Goal: Task Accomplishment & Management: Manage account settings

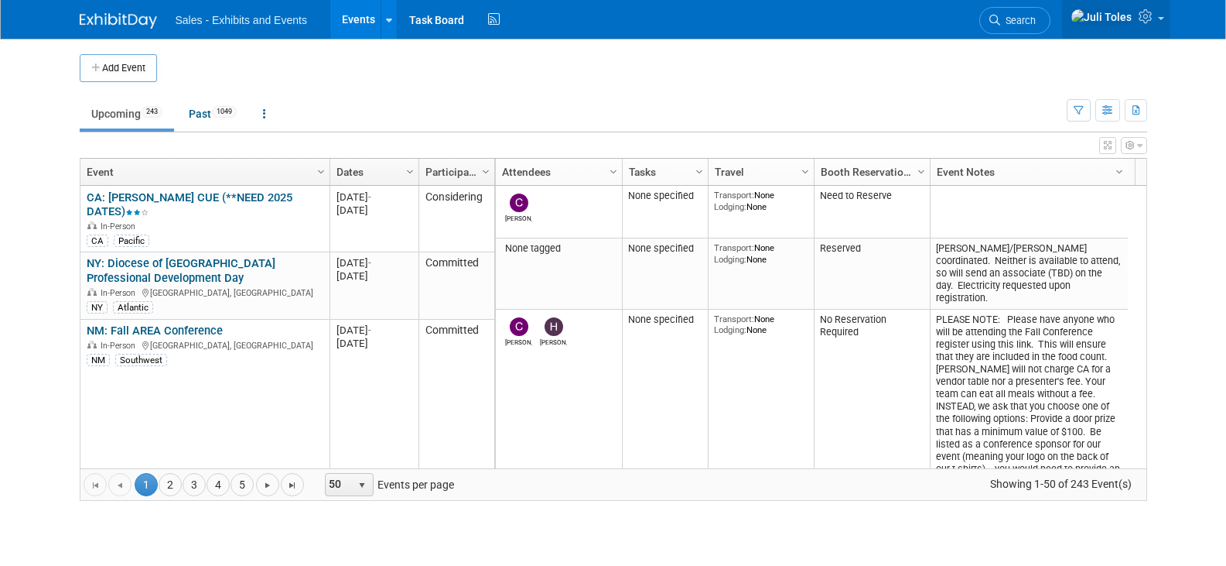
click at [1154, 17] on icon at bounding box center [1148, 16] width 18 height 14
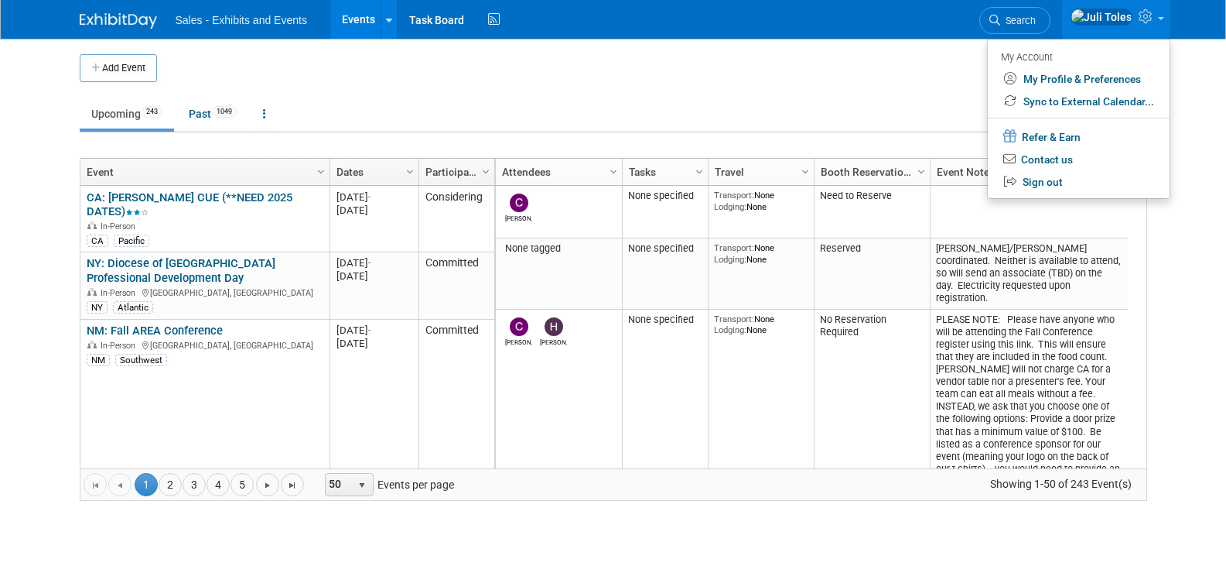
click at [1158, 26] on link at bounding box center [1116, 19] width 108 height 39
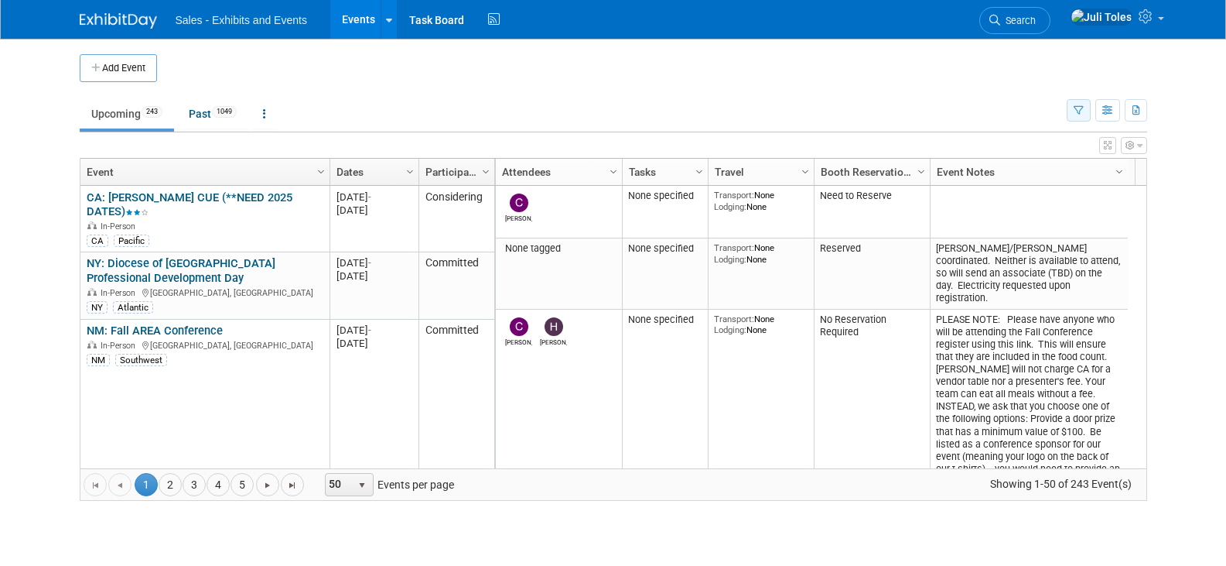
click at [1085, 111] on button "button" at bounding box center [1079, 110] width 24 height 22
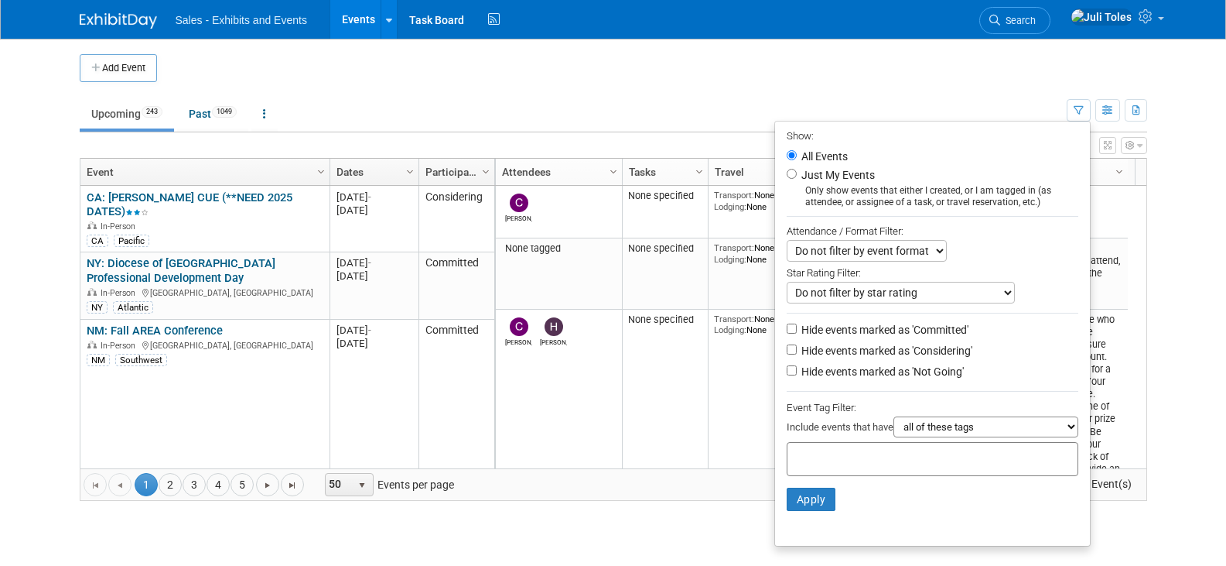
click at [928, 466] on div at bounding box center [933, 459] width 292 height 34
type input "ca"
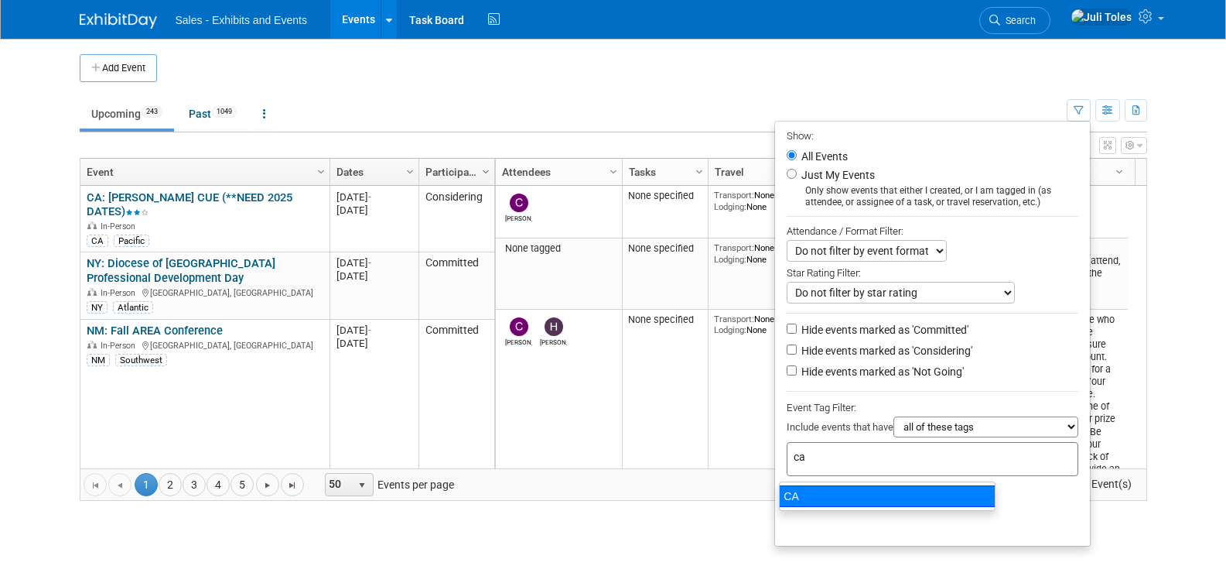
click at [815, 497] on div "CA" at bounding box center [887, 496] width 217 height 22
type input "CA"
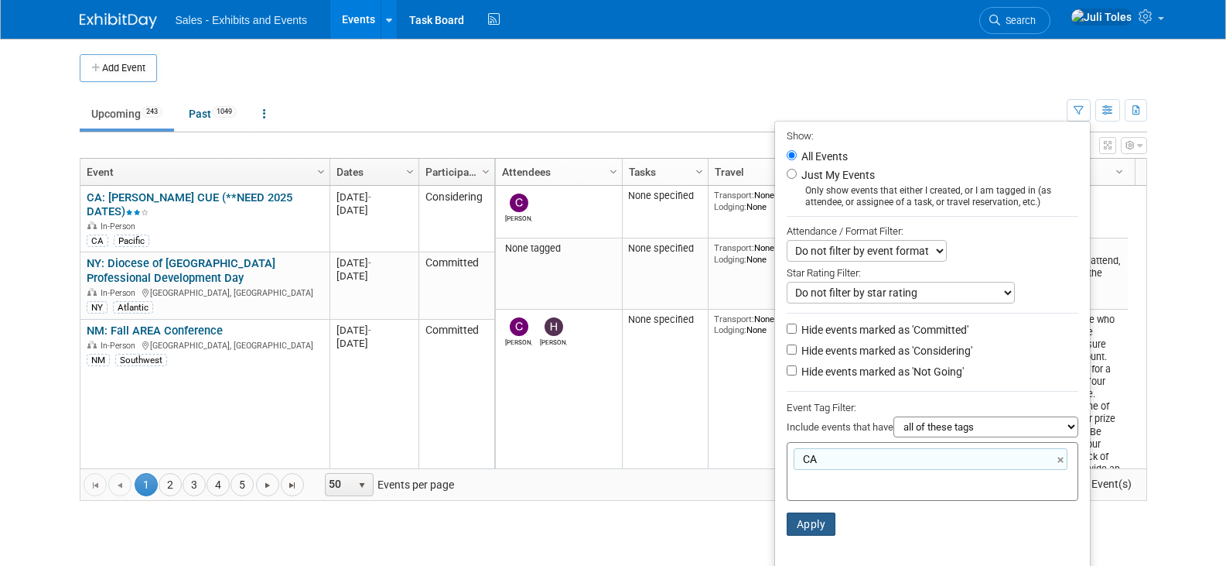
click at [801, 535] on button "Apply" at bounding box center [812, 523] width 50 height 23
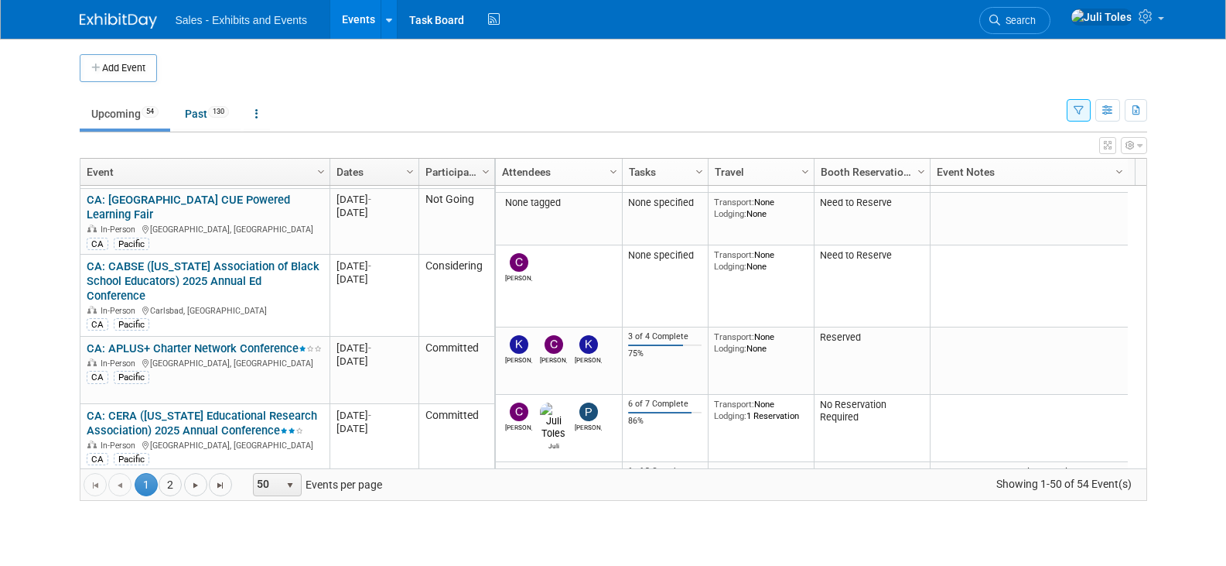
scroll to position [1193, 0]
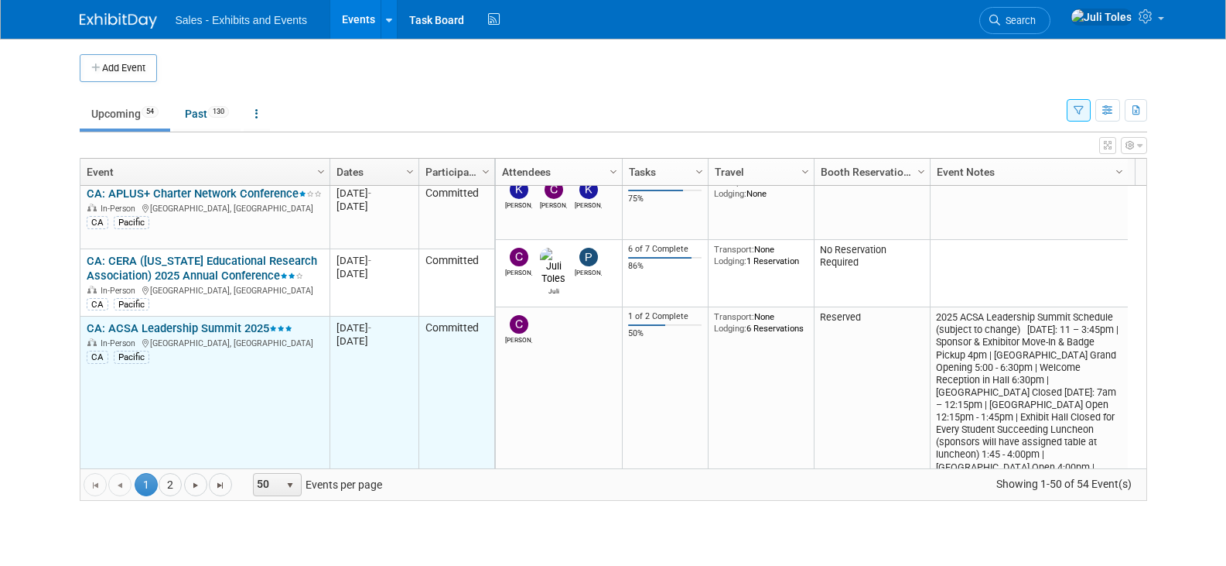
click at [194, 321] on link "CA: ACSA Leadership Summit 2025" at bounding box center [190, 328] width 206 height 14
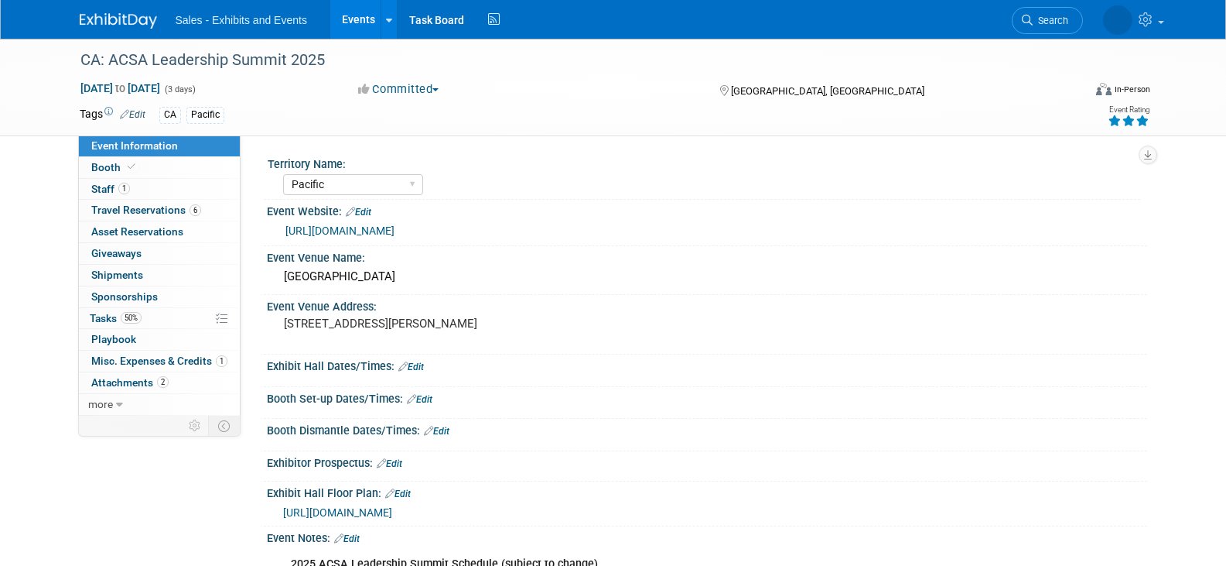
select select "Pacific"
click at [90, 183] on link "1 Staff 1" at bounding box center [159, 189] width 161 height 21
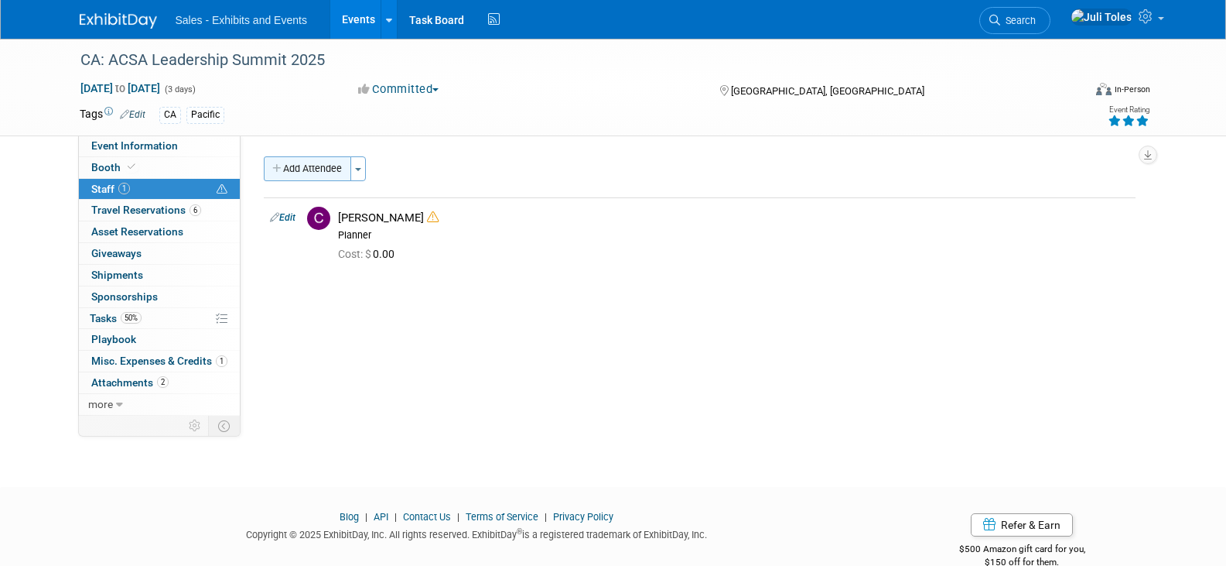
click at [313, 166] on button "Add Attendee" at bounding box center [307, 168] width 87 height 25
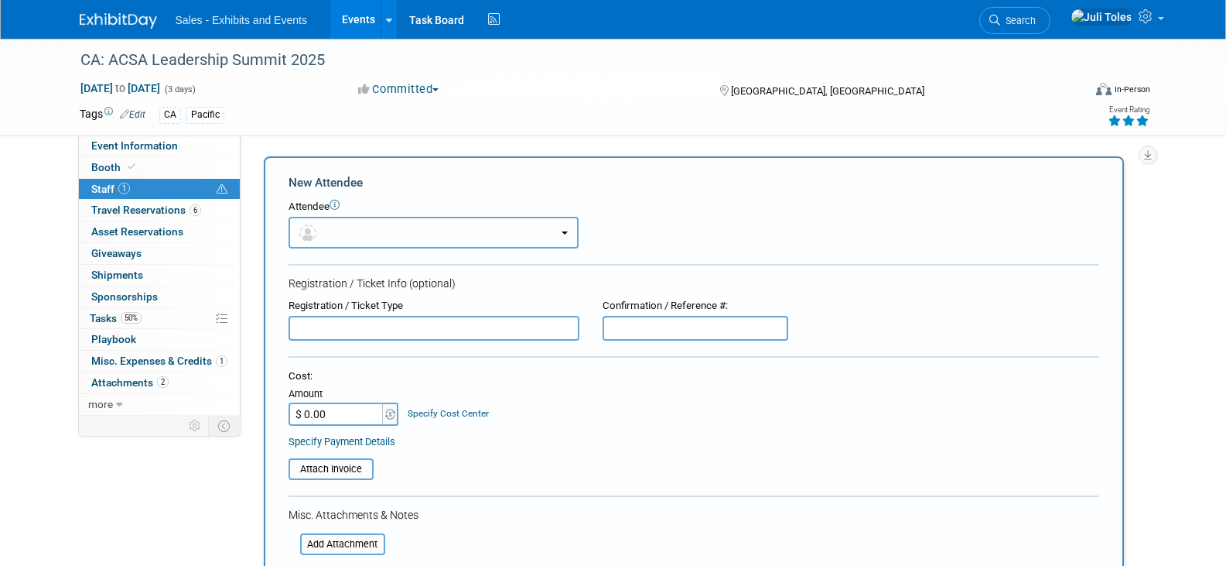
click at [368, 227] on button "button" at bounding box center [434, 233] width 290 height 32
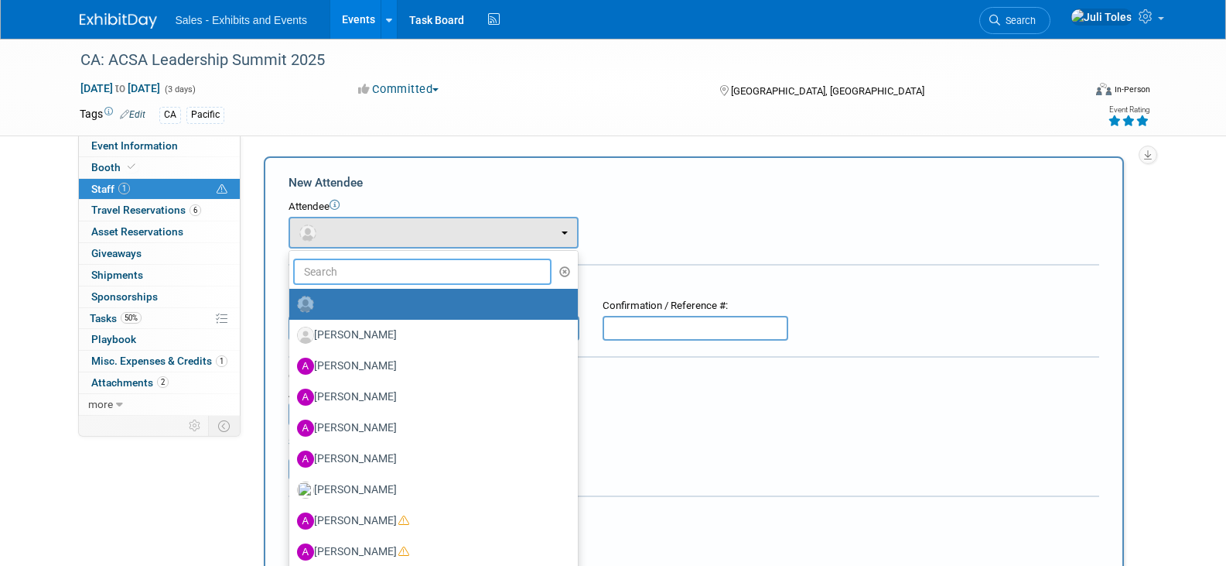
click at [362, 269] on input "text" at bounding box center [422, 271] width 259 height 26
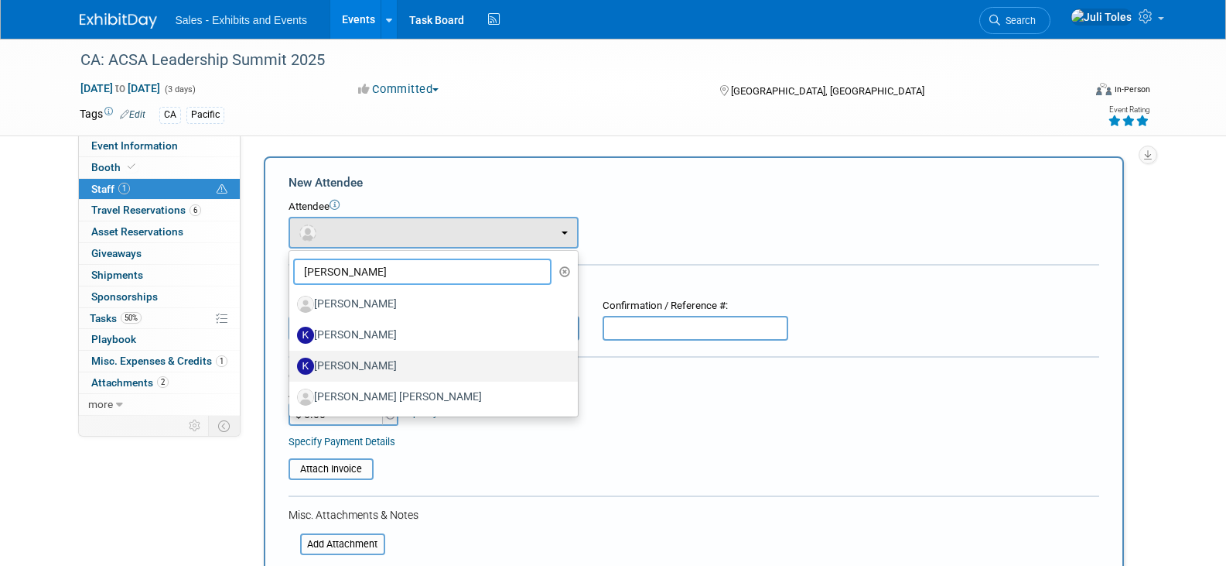
type input "kim"
click at [360, 364] on label "Kimberly Altman" at bounding box center [429, 366] width 265 height 25
click at [292, 364] on input "Kimberly Altman" at bounding box center [287, 364] width 10 height 10
select select "b0b1f230-4bea-4c14-bbe9-03ea06dc18c8"
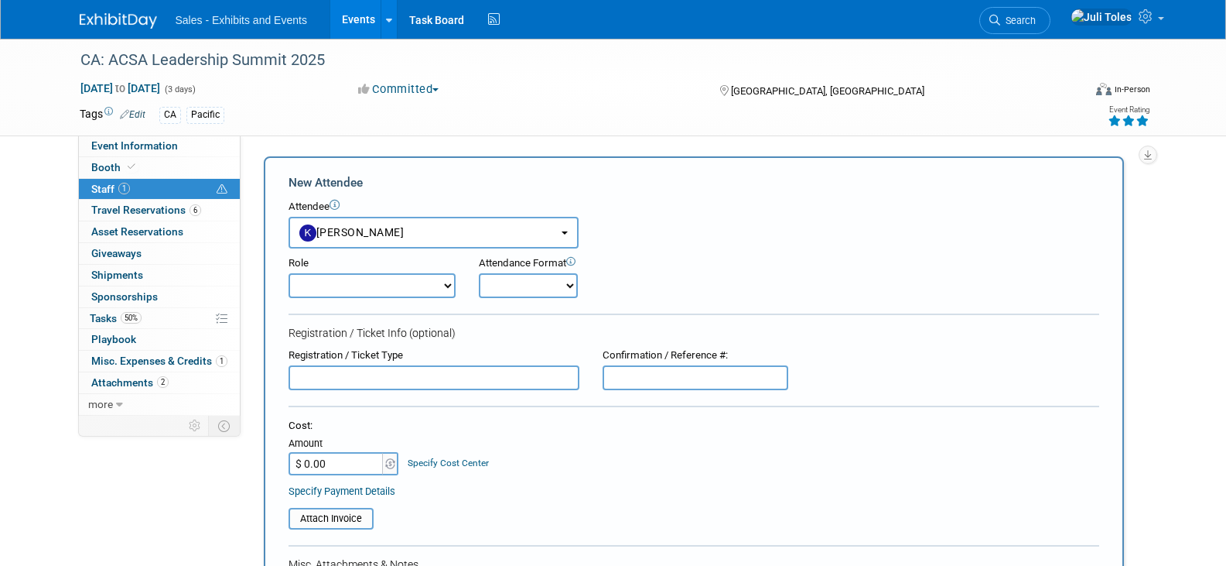
click at [388, 287] on select "Author Demonstrator Host Planner Presenter Product Rep Sales Representative" at bounding box center [372, 285] width 167 height 25
select select "4"
click at [289, 273] on select "Author Demonstrator Host Planner Presenter Product Rep Sales Representative" at bounding box center [372, 285] width 167 height 25
click at [518, 279] on select "Onsite Remote" at bounding box center [528, 285] width 99 height 25
select select "1"
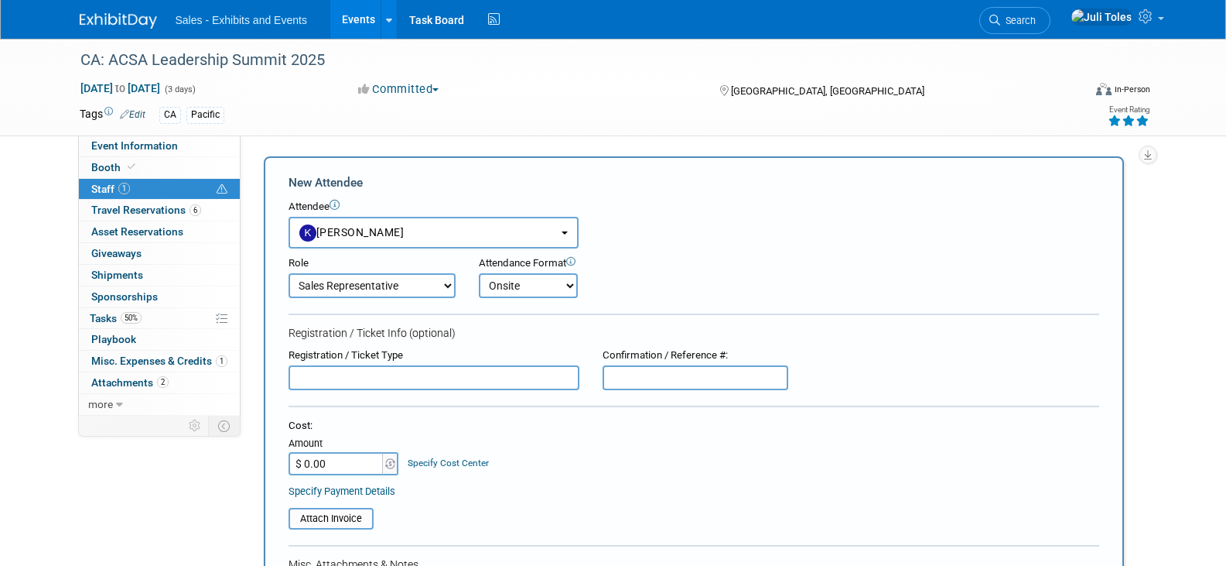
click at [479, 273] on select "Onsite Remote" at bounding box center [528, 285] width 99 height 25
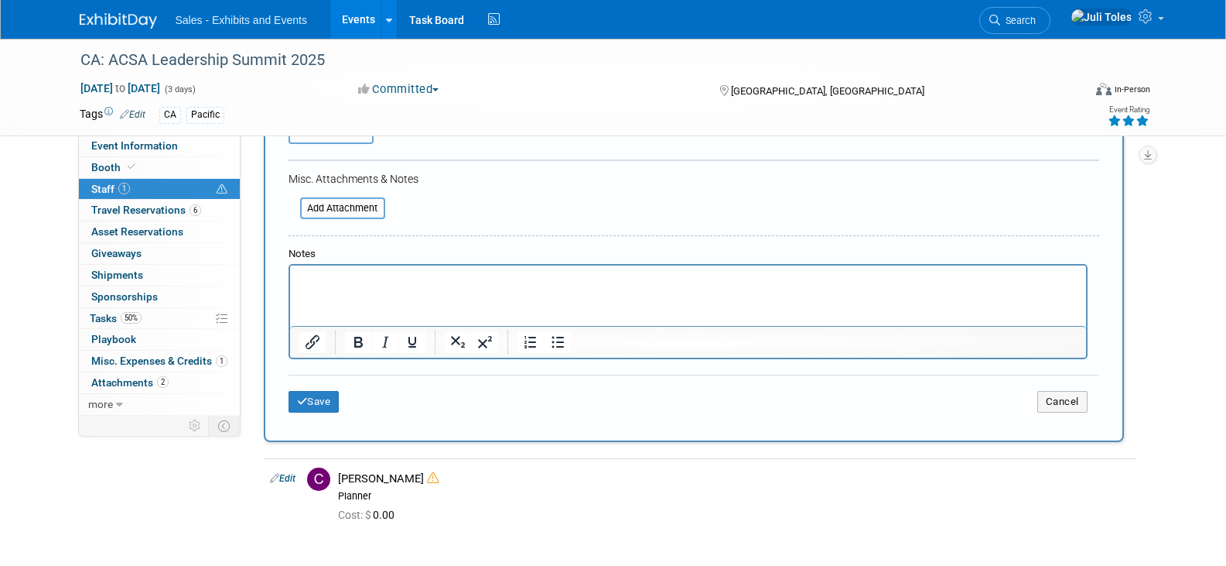
scroll to position [387, 0]
click at [313, 399] on button "Save" at bounding box center [314, 400] width 51 height 22
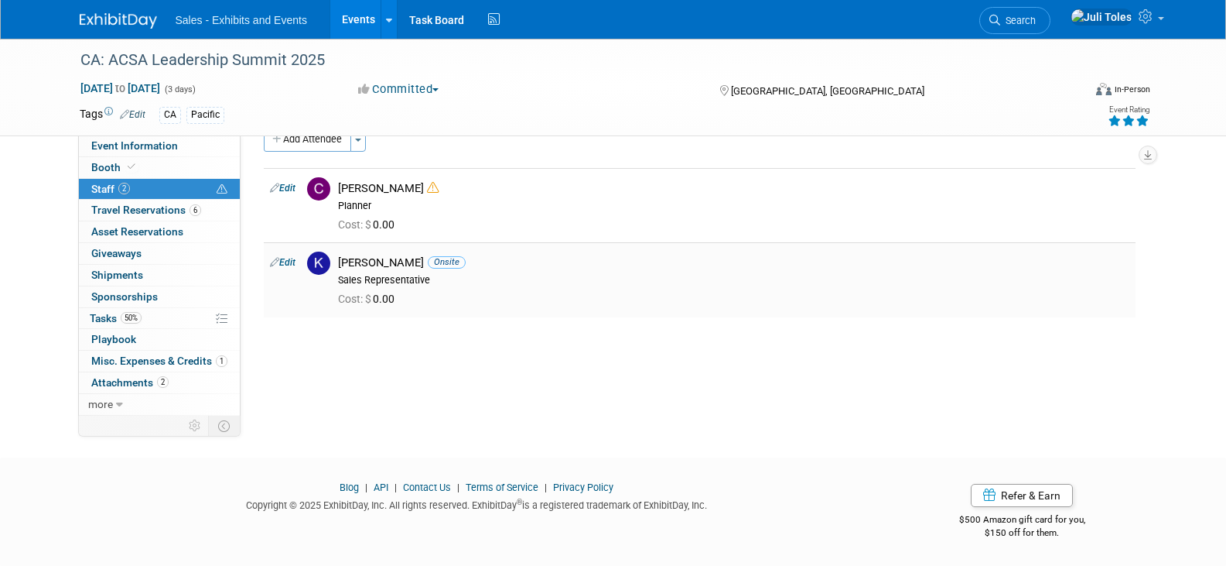
scroll to position [0, 0]
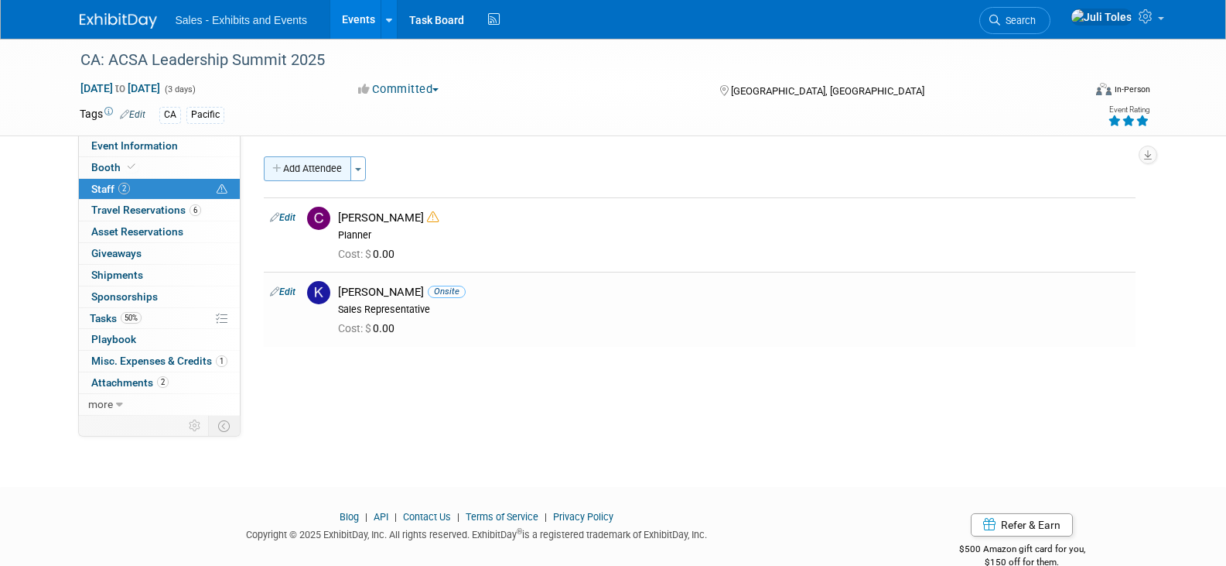
click at [322, 173] on button "Add Attendee" at bounding box center [307, 168] width 87 height 25
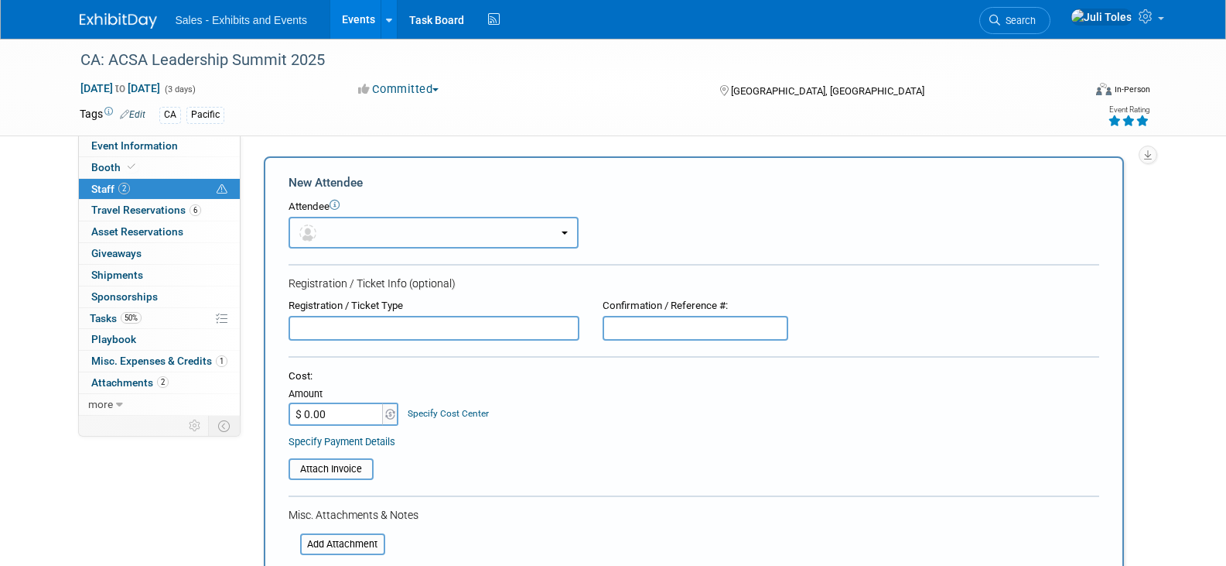
click at [335, 238] on button "button" at bounding box center [434, 233] width 290 height 32
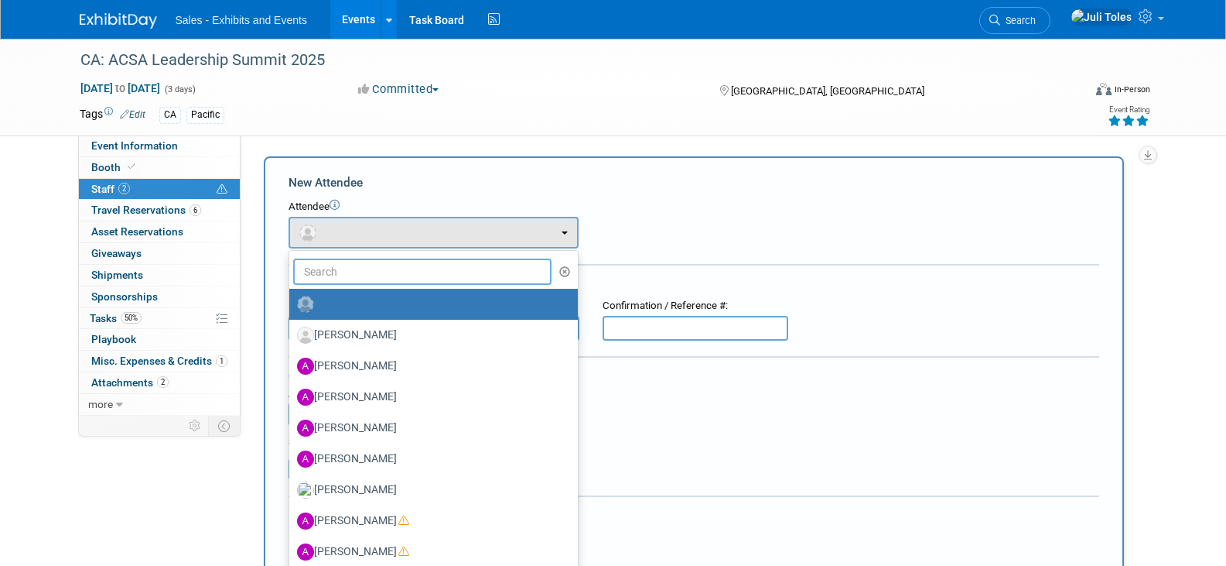
click at [340, 279] on input "text" at bounding box center [422, 271] width 259 height 26
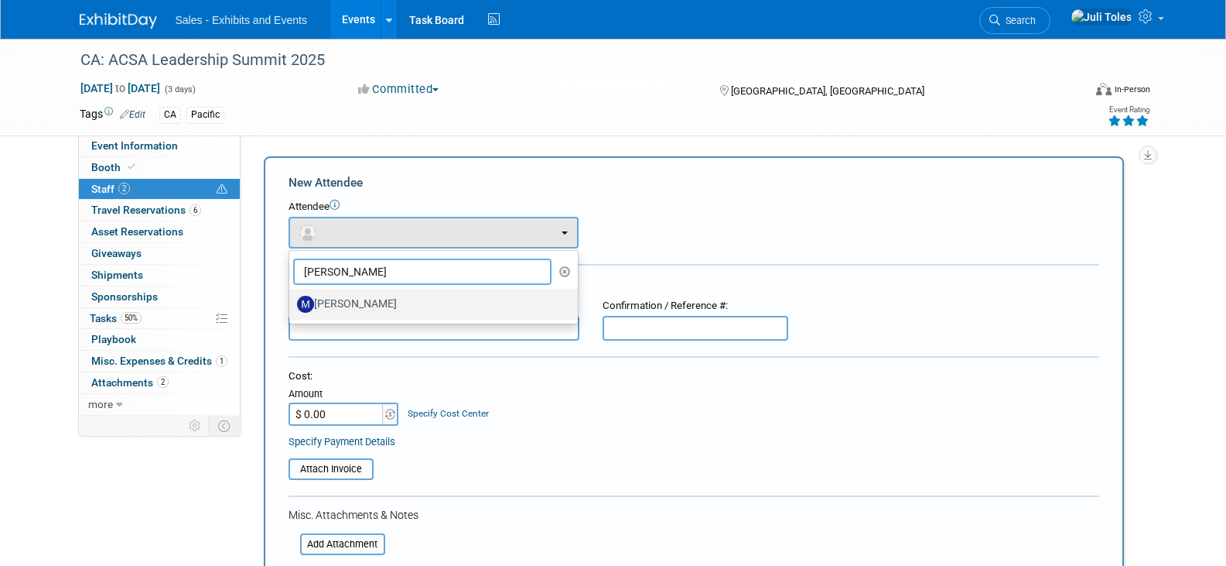
type input "melissa fo"
click at [347, 306] on label "Melissa Fowler" at bounding box center [429, 304] width 265 height 25
click at [292, 306] on input "Melissa Fowler" at bounding box center [287, 302] width 10 height 10
select select "3ee4cb81-d7c9-4fc4-a5a5-c5971af190a7"
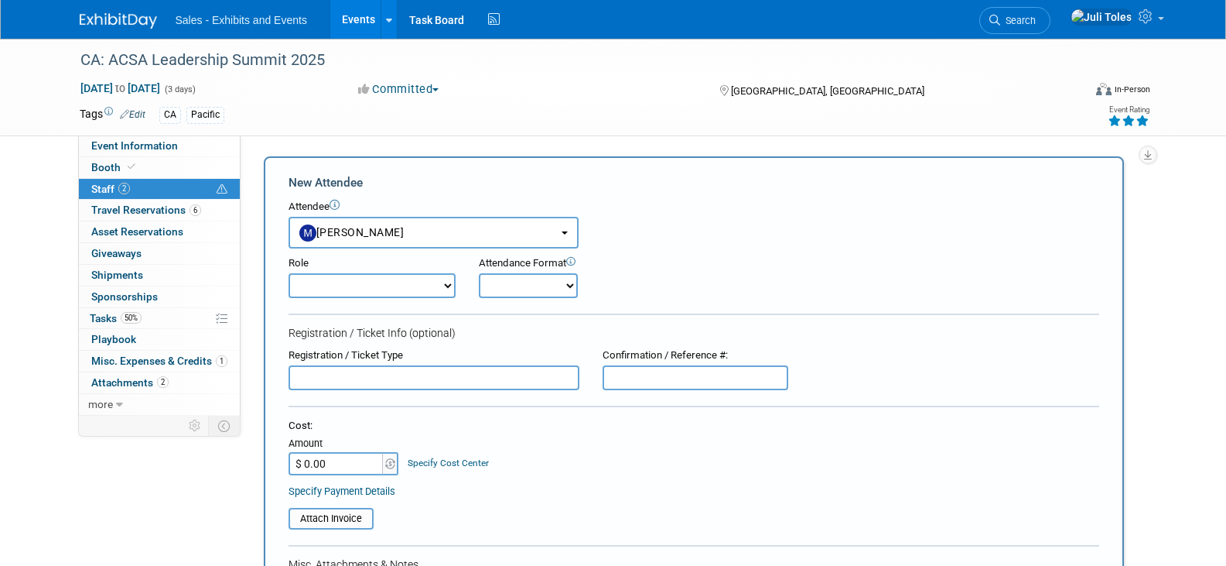
click at [359, 277] on select "Author Demonstrator Host Planner Presenter Product Rep Sales Representative" at bounding box center [372, 285] width 167 height 25
select select "4"
click at [289, 273] on select "Author Demonstrator Host Planner Presenter Product Rep Sales Representative" at bounding box center [372, 285] width 167 height 25
click at [539, 282] on select "Onsite Remote" at bounding box center [528, 285] width 99 height 25
select select "1"
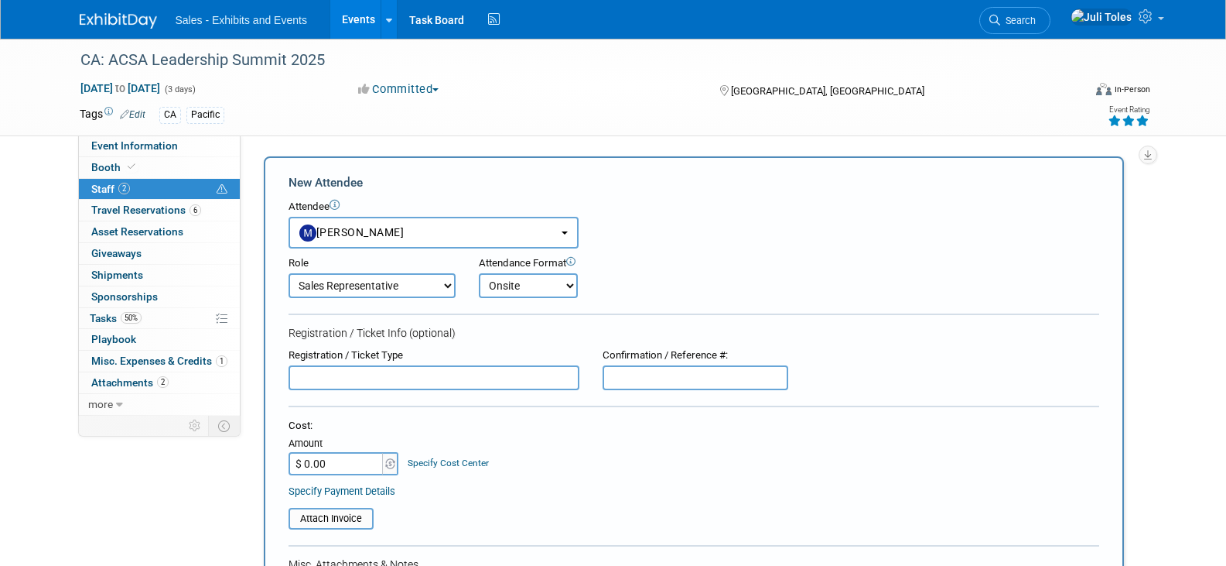
click at [479, 273] on select "Onsite Remote" at bounding box center [528, 285] width 99 height 25
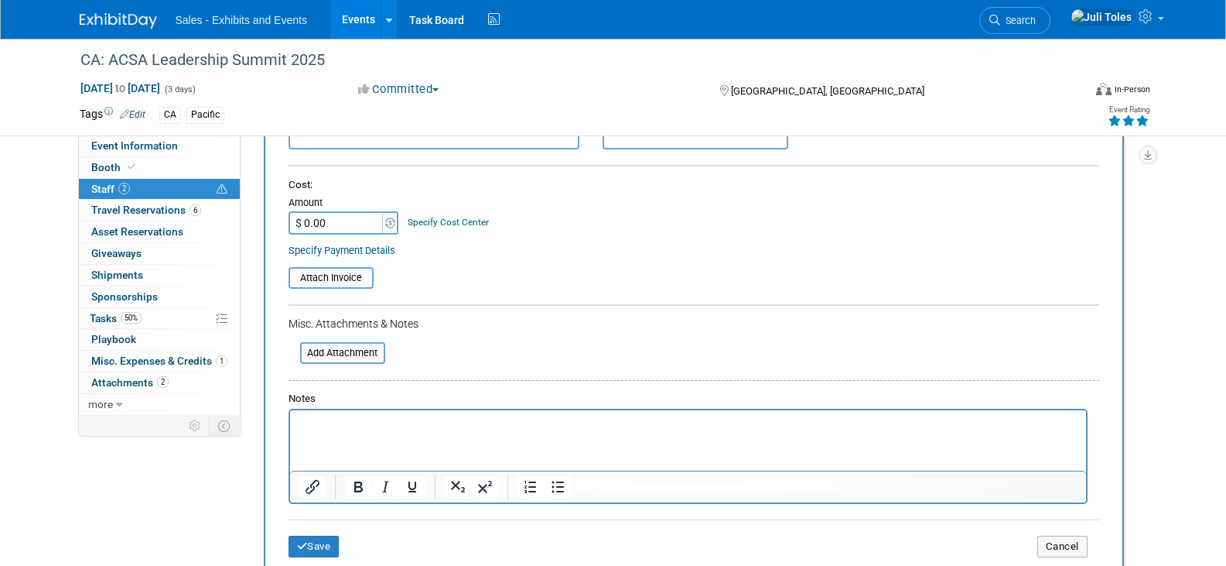
scroll to position [309, 0]
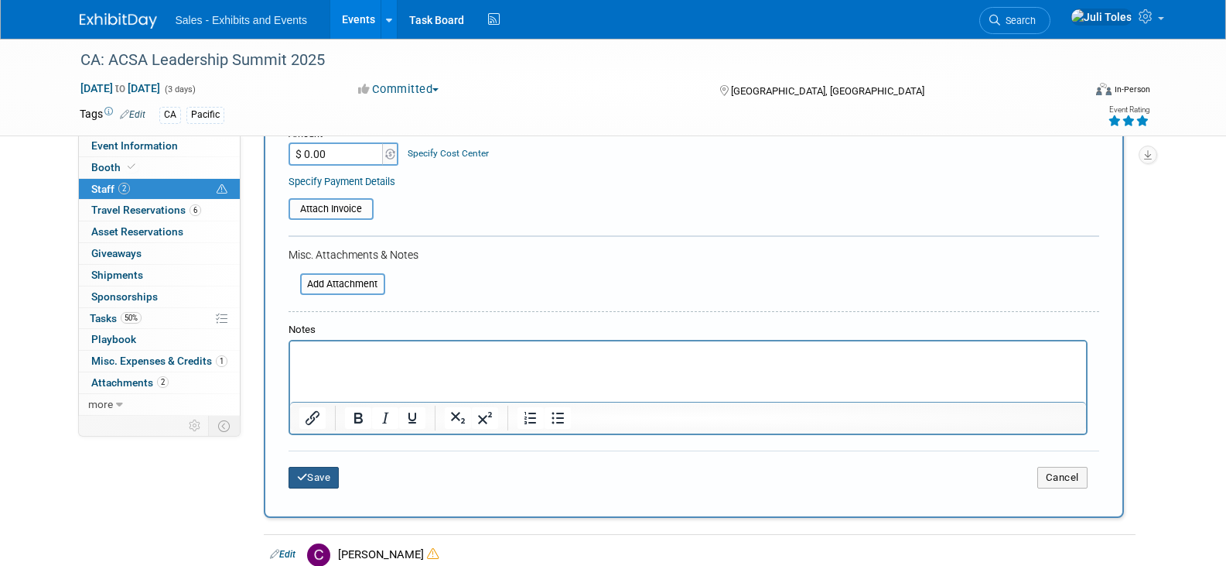
click at [306, 479] on icon "submit" at bounding box center [302, 477] width 11 height 10
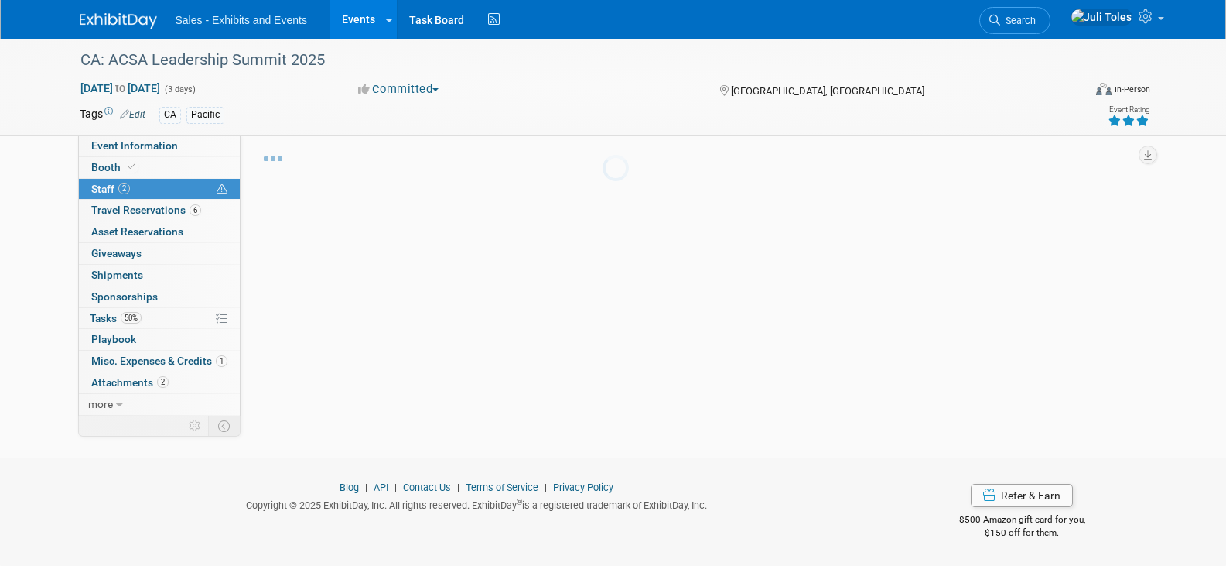
scroll to position [38, 0]
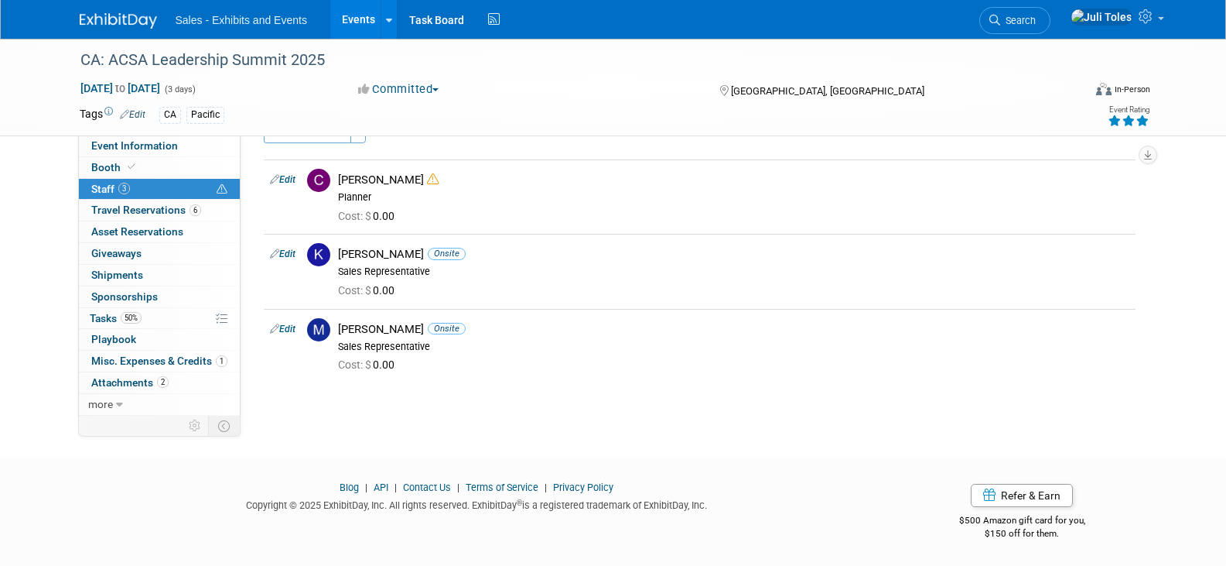
click at [106, 16] on img at bounding box center [118, 20] width 77 height 15
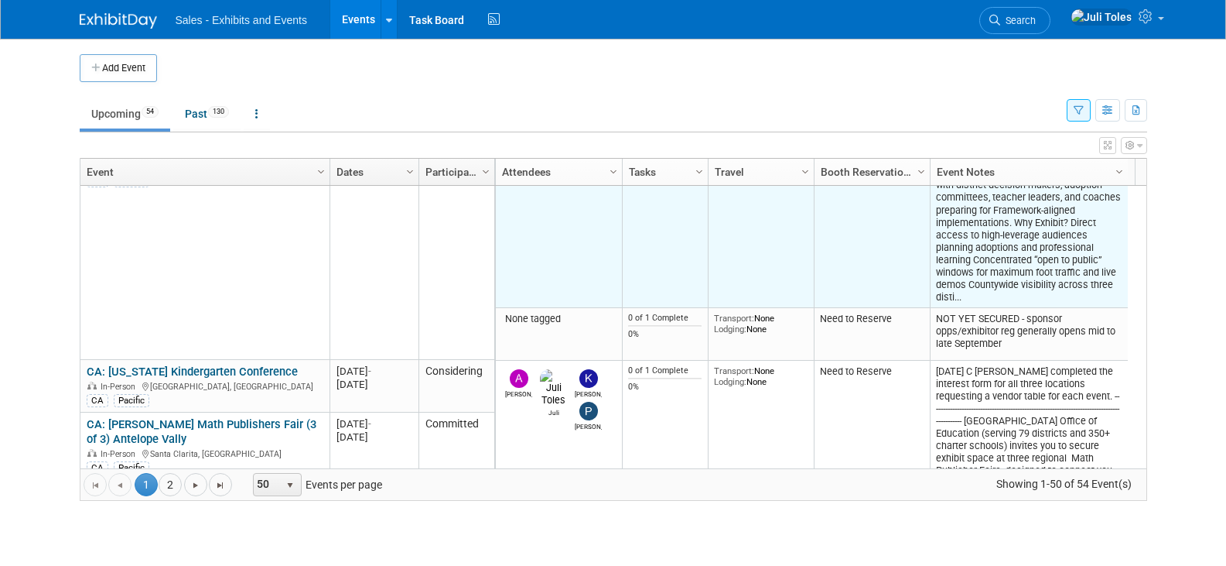
scroll to position [2800, 0]
